Goal: Information Seeking & Learning: Learn about a topic

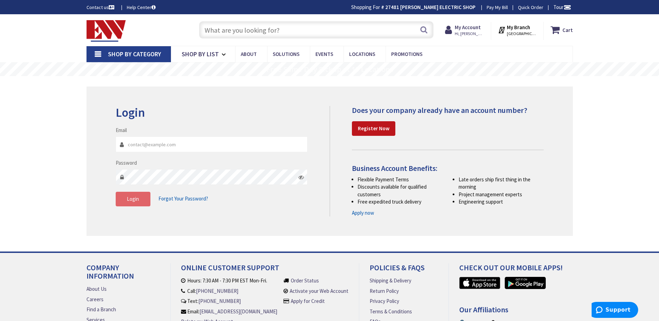
type input "[EMAIL_ADDRESS][DOMAIN_NAME]"
click at [132, 201] on span "Login" at bounding box center [133, 199] width 12 height 7
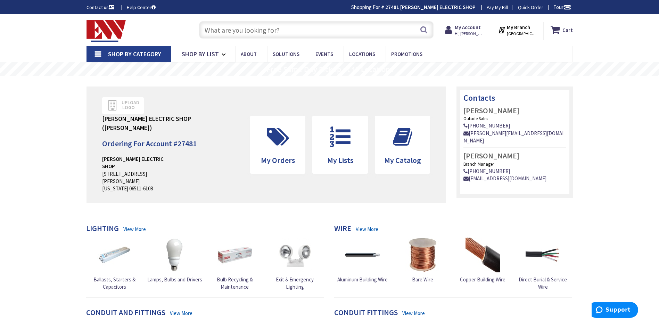
click at [237, 31] on input "text" at bounding box center [316, 29] width 235 height 17
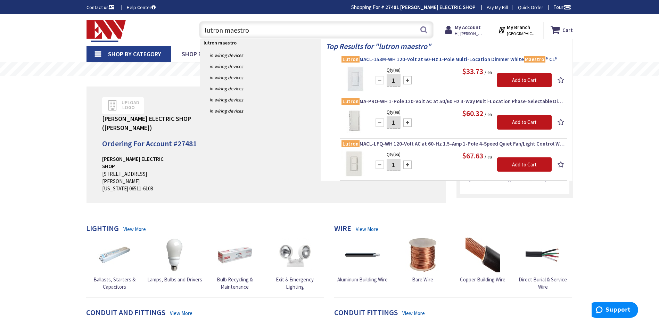
type input "lutron maestro"
click at [374, 59] on span "Lutron MACL-153M-WH 120-Volt at 60-Hz 1-Pole Multi-Location Dimmer White Maestr…" at bounding box center [454, 59] width 224 height 7
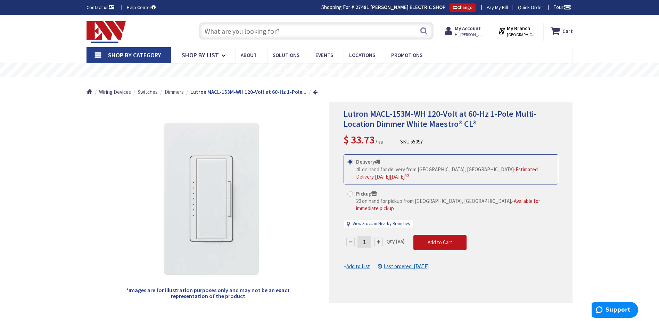
click at [174, 93] on span "Dimmers" at bounding box center [174, 92] width 19 height 7
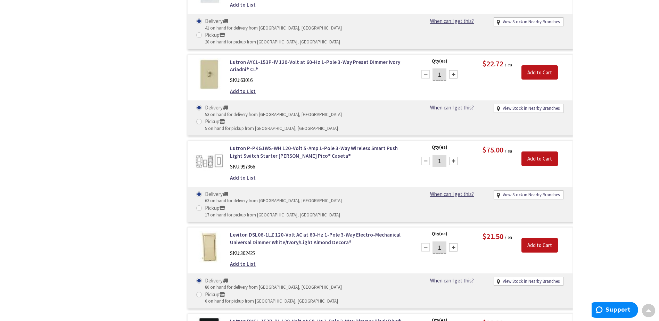
scroll to position [175, 0]
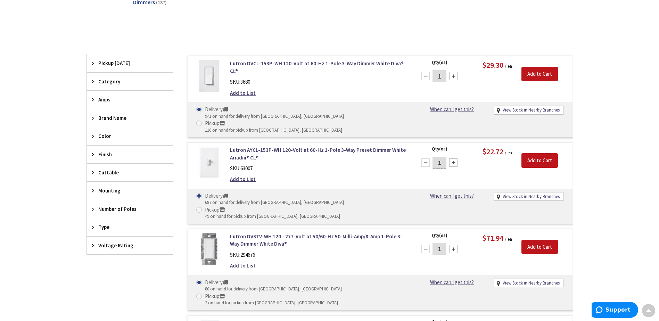
click at [110, 118] on span "Brand Name" at bounding box center [126, 117] width 57 height 7
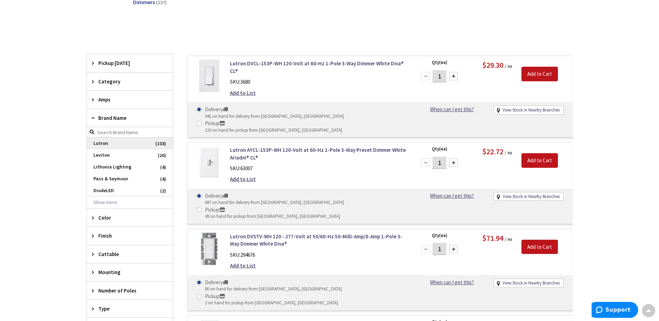
click at [104, 142] on span "Lutron" at bounding box center [130, 144] width 86 height 12
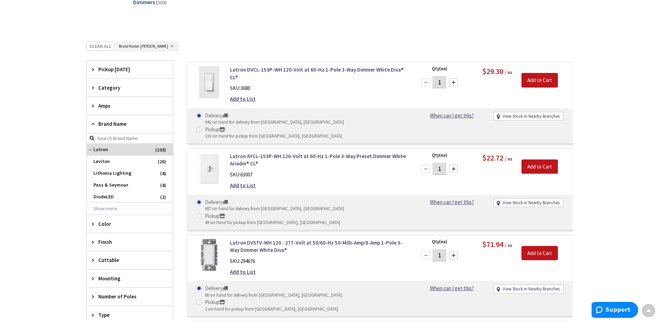
click at [101, 226] on span "Color" at bounding box center [126, 223] width 57 height 7
click at [104, 247] on span "White" at bounding box center [130, 250] width 86 height 12
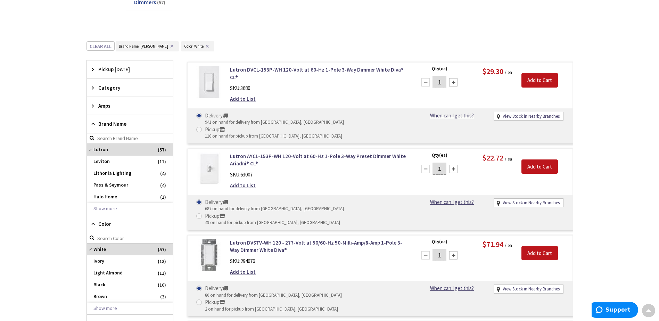
click at [104, 106] on span "Amps" at bounding box center [126, 105] width 57 height 7
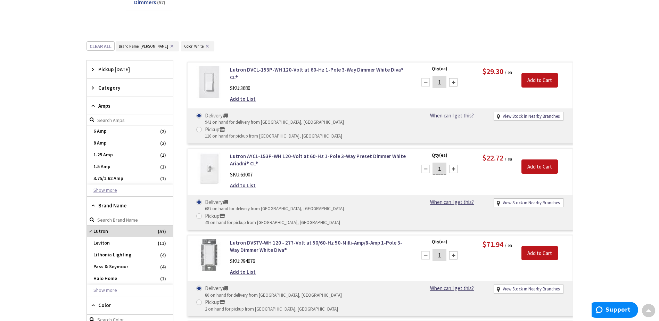
click at [97, 191] on button "Show more" at bounding box center [130, 191] width 86 height 12
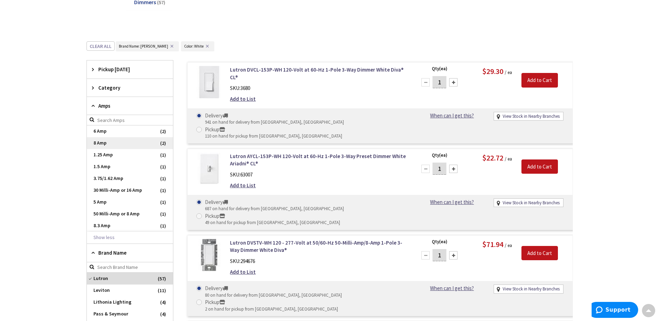
click at [149, 146] on span "8 Amp" at bounding box center [130, 143] width 86 height 12
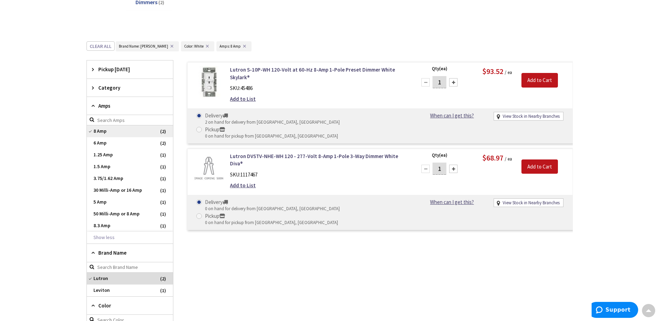
click at [113, 133] on span "8 Amp" at bounding box center [130, 131] width 86 height 12
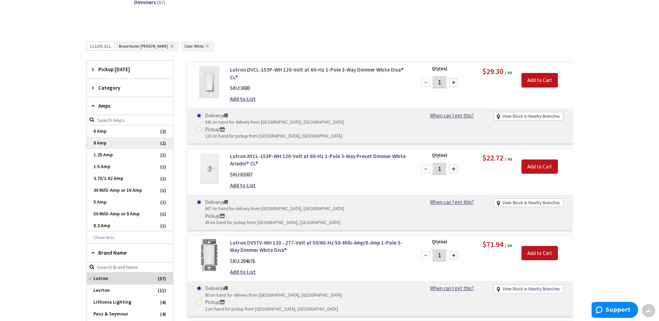
click at [100, 143] on span "8 Amp" at bounding box center [130, 143] width 86 height 12
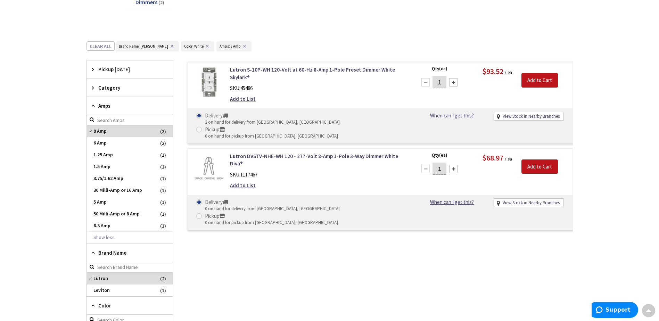
click at [100, 143] on span "6 Amp" at bounding box center [130, 143] width 86 height 12
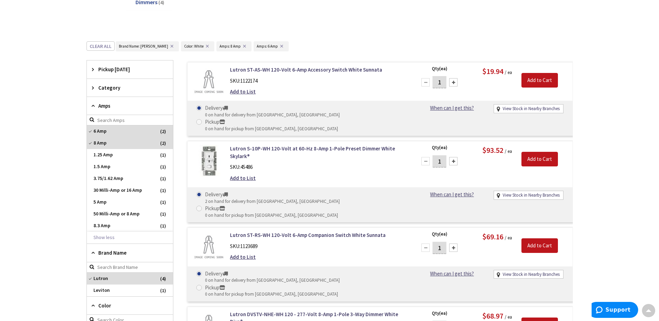
click at [100, 143] on span "8 Amp" at bounding box center [130, 143] width 86 height 12
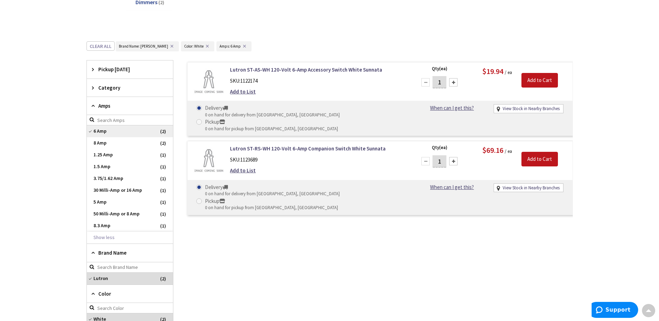
click at [102, 130] on span "6 Amp" at bounding box center [130, 131] width 86 height 12
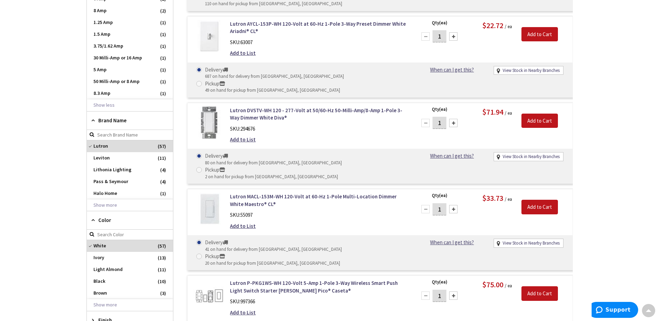
scroll to position [291, 0]
